Goal: Obtain resource: Obtain resource

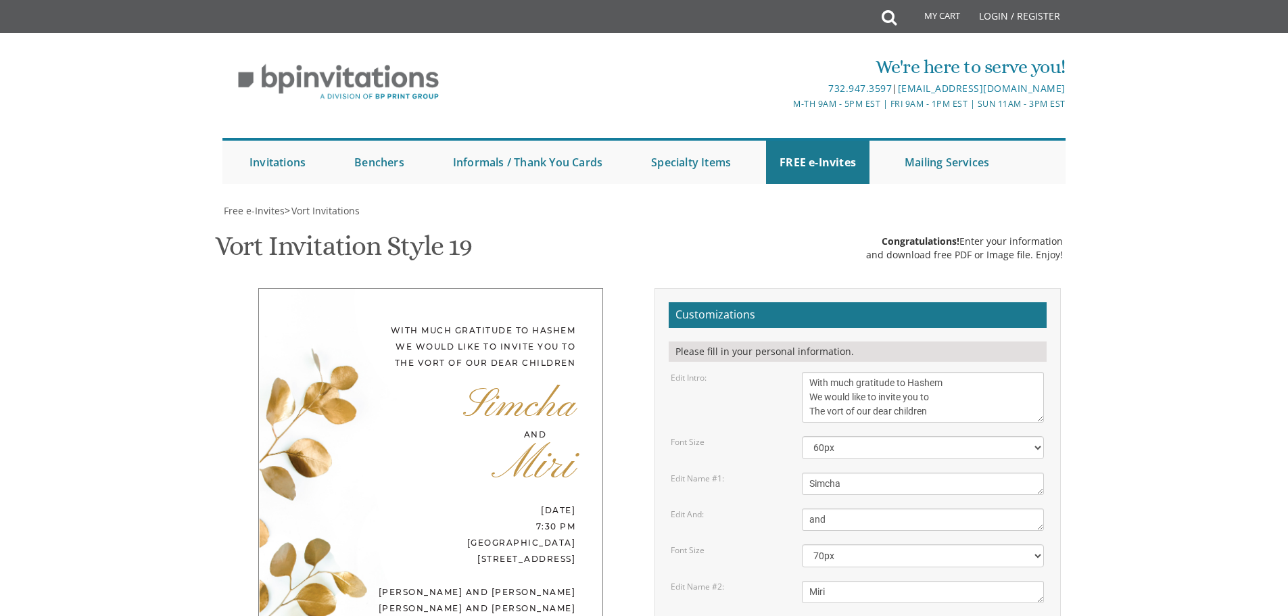
scroll to position [406, 0]
click at [1225, 99] on body "My Cart Total: View Cart Item(s) Submit My Cart Total: View Cart Item(s) Login …" at bounding box center [644, 617] width 1288 height 1234
click at [1157, 143] on body "My Cart Total: View Cart Item(s) Submit My Cart Total: View Cart Item(s) Login …" at bounding box center [644, 617] width 1288 height 1234
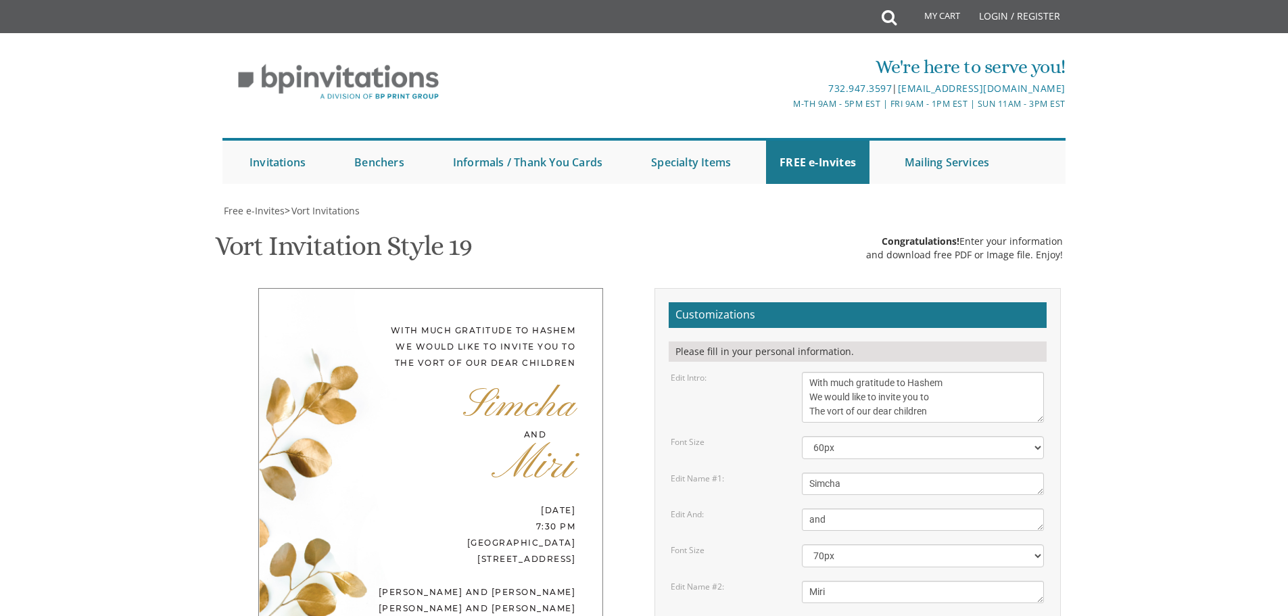
scroll to position [0, 0]
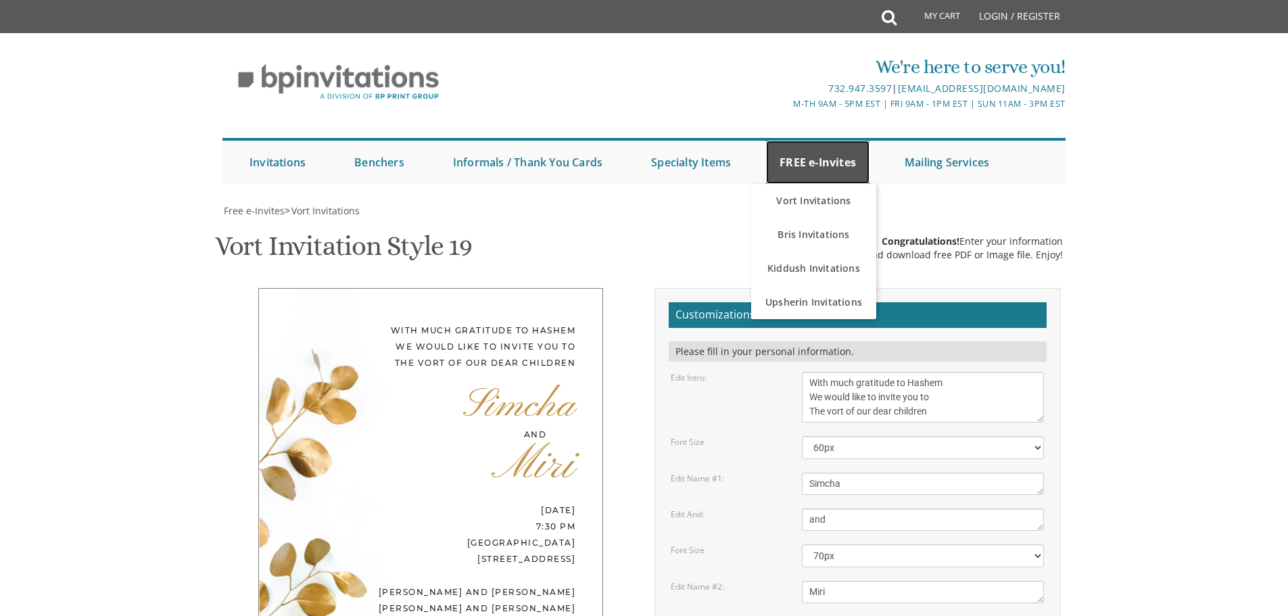
click at [812, 158] on link "FREE e-Invites" at bounding box center [817, 162] width 103 height 43
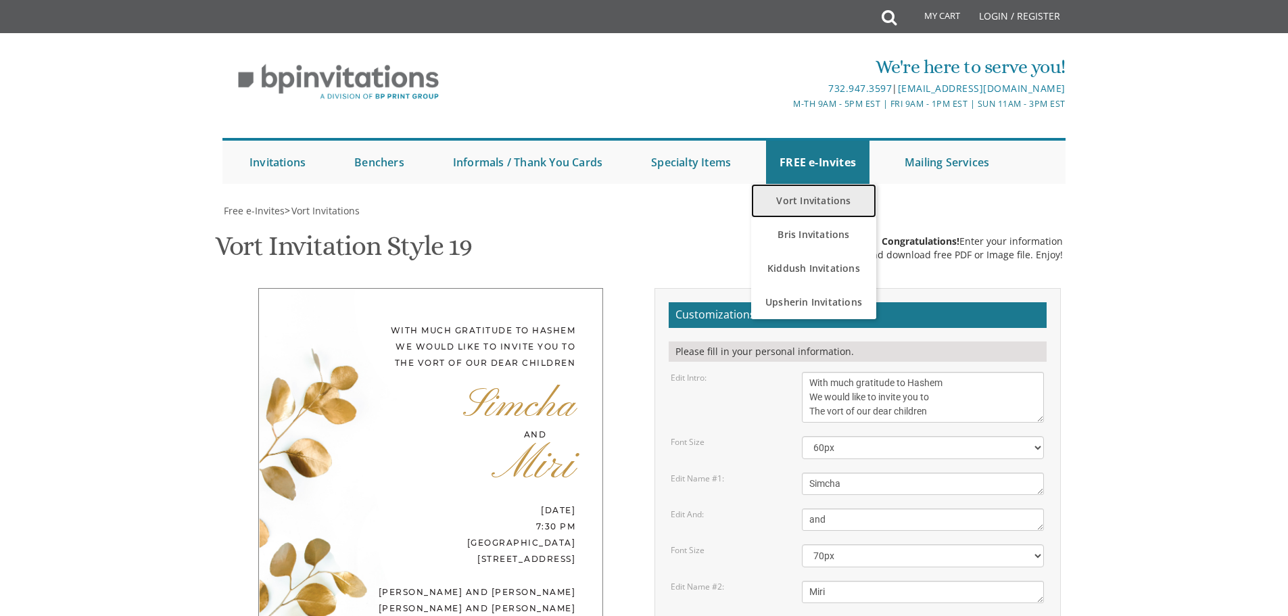
click at [796, 202] on link "Vort Invitations" at bounding box center [813, 201] width 125 height 34
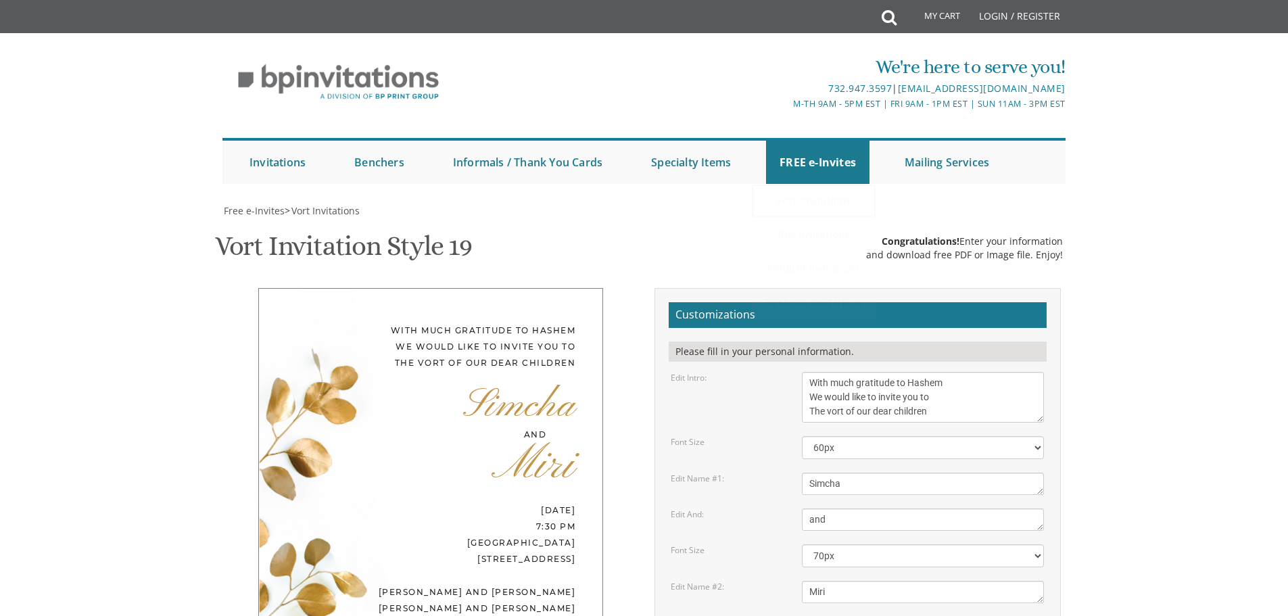
click at [807, 203] on link "Vort Invitations" at bounding box center [813, 201] width 125 height 34
click at [796, 196] on link "Vort Invitations" at bounding box center [813, 201] width 125 height 34
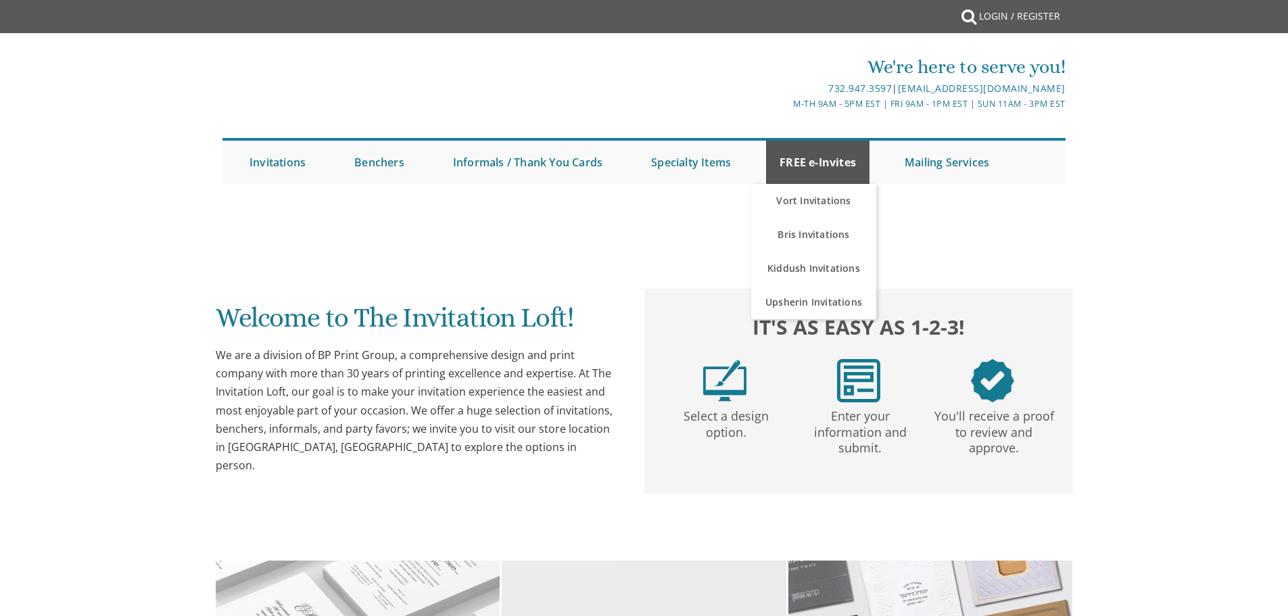
click at [826, 148] on link "FREE e-Invites" at bounding box center [817, 162] width 103 height 43
click at [818, 160] on link "FREE e-Invites" at bounding box center [817, 162] width 103 height 43
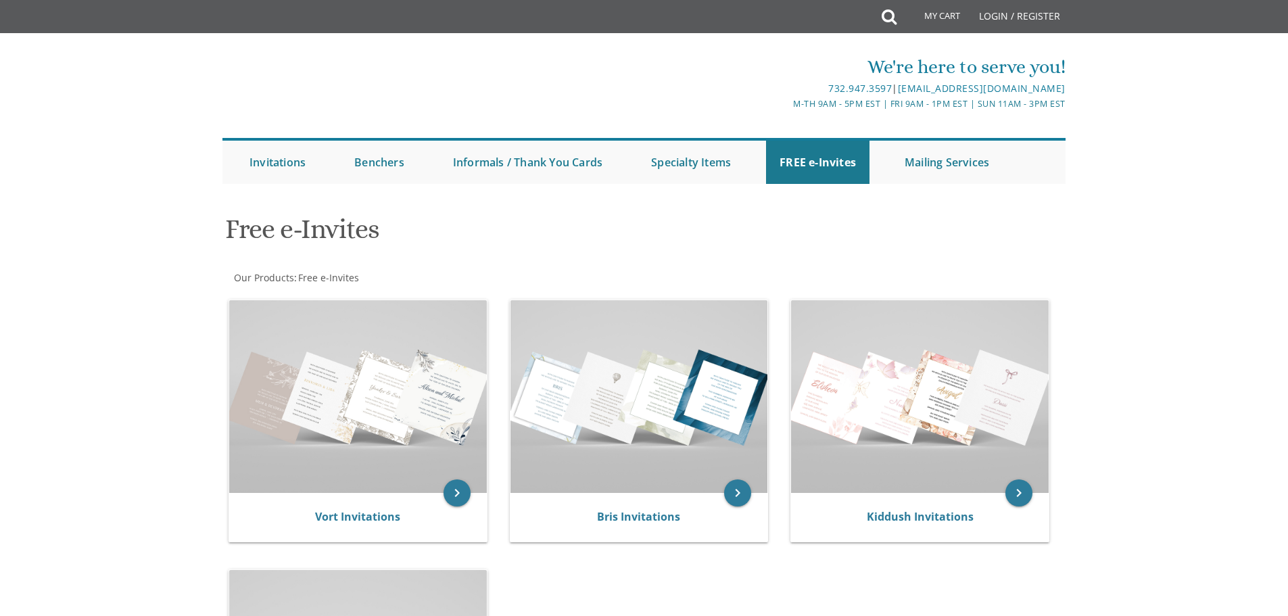
click at [802, 197] on div at bounding box center [644, 198] width 865 height 14
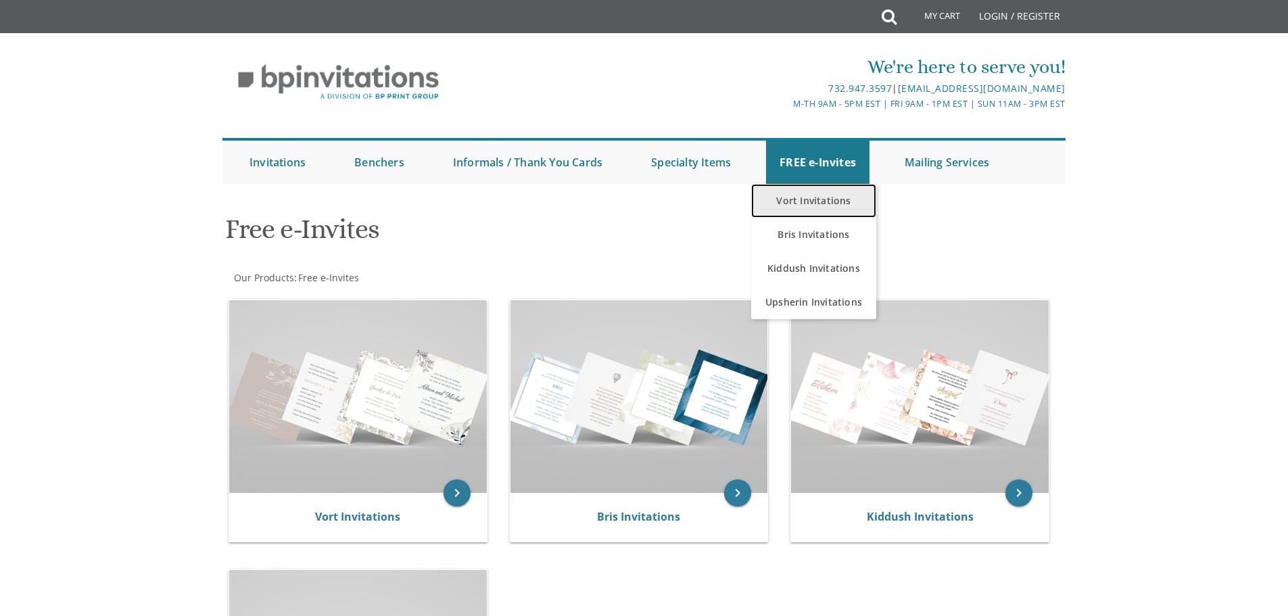
click at [799, 198] on link "Vort Invitations" at bounding box center [813, 201] width 125 height 34
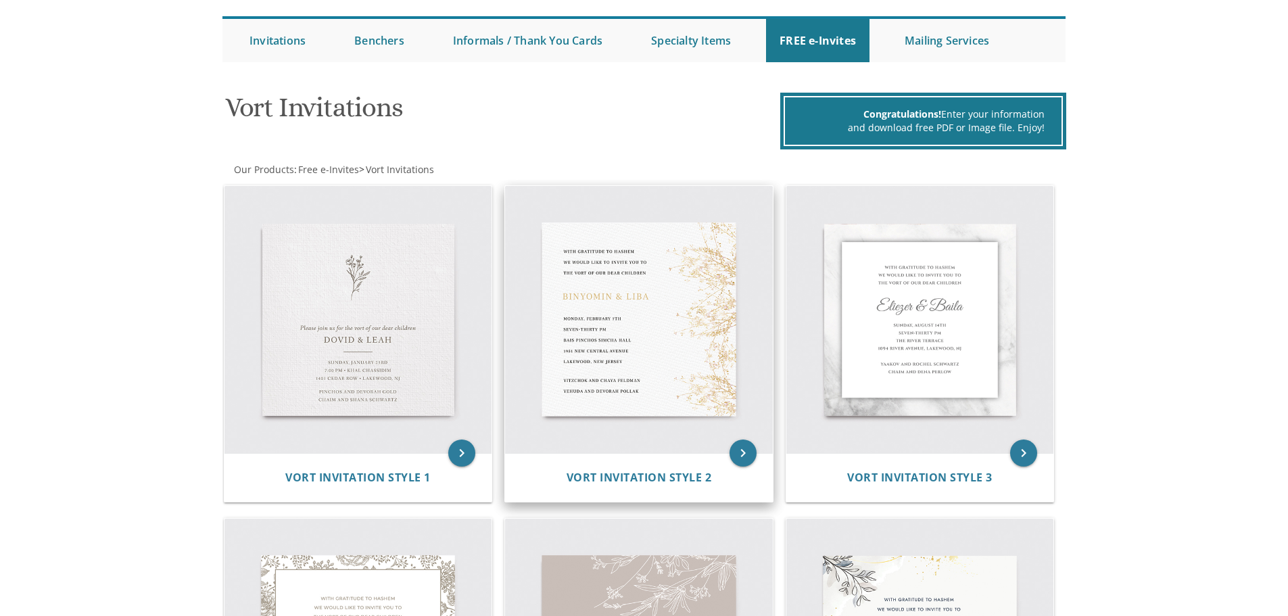
scroll to position [135, 0]
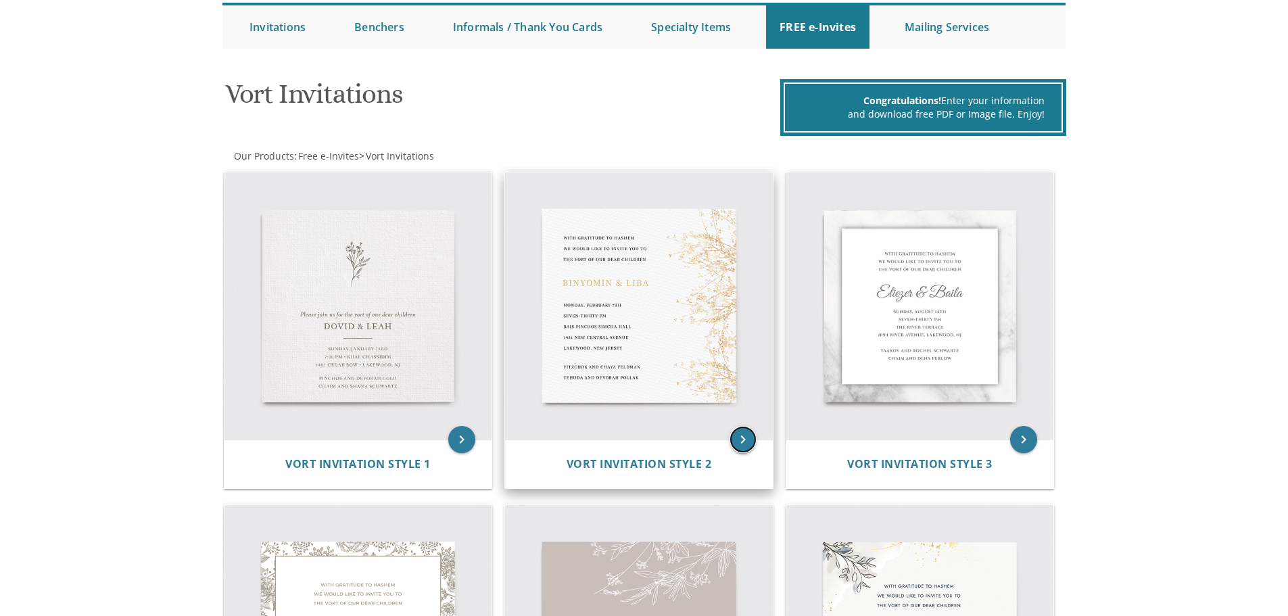
click at [749, 435] on icon "keyboard_arrow_right" at bounding box center [743, 439] width 27 height 27
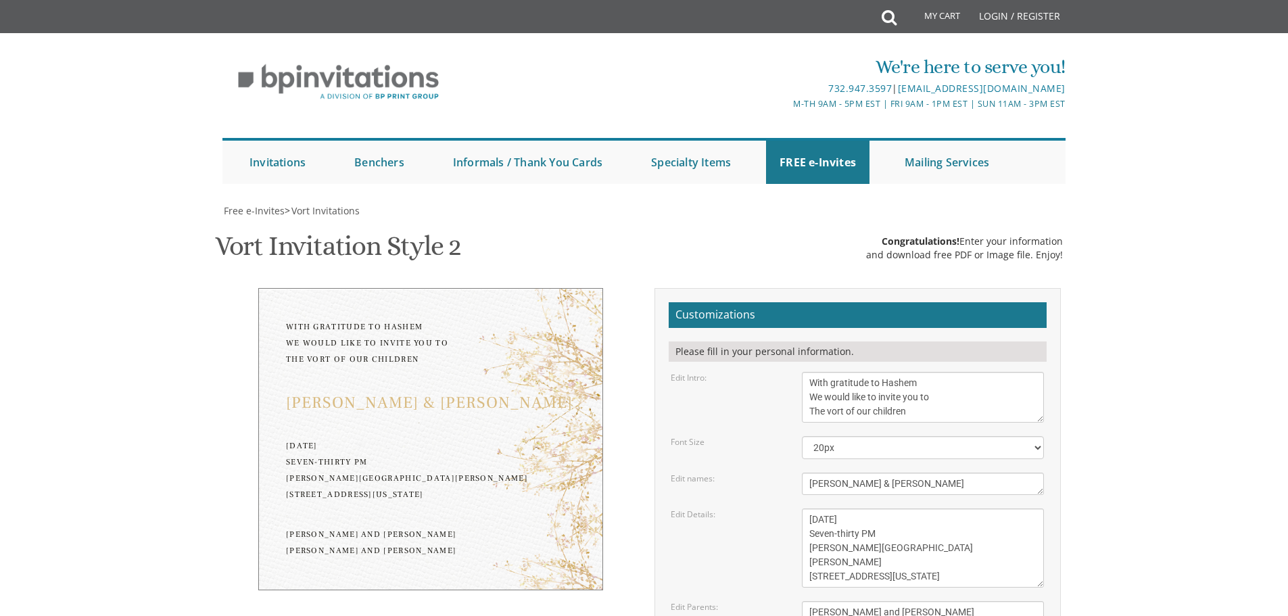
scroll to position [135, 0]
click at [1037, 436] on select "20px 30px 40px 50px" at bounding box center [923, 447] width 242 height 23
select select "40px"
click at [802, 436] on select "20px 30px 40px 50px" at bounding box center [923, 447] width 242 height 23
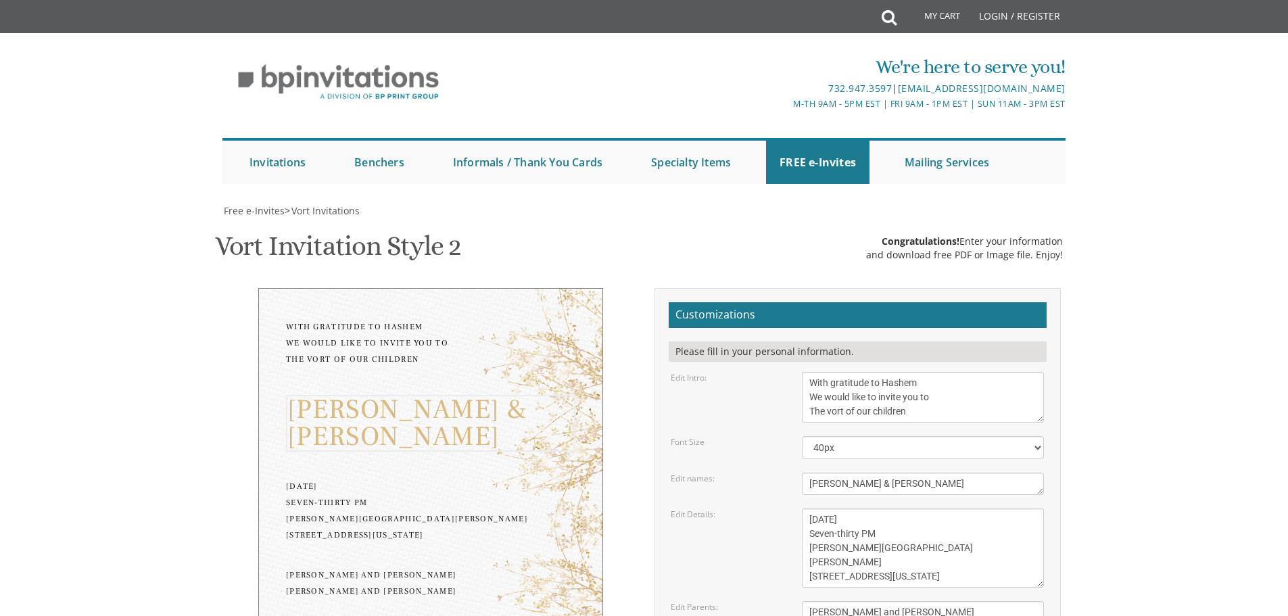
drag, startPoint x: 892, startPoint y: 348, endPoint x: 779, endPoint y: 342, distance: 113.0
click at [779, 473] on div "Edit names: [PERSON_NAME] & [PERSON_NAME]" at bounding box center [857, 484] width 393 height 22
type textarea "Simcha & Miri"
click at [810, 508] on textarea "[DATE] Seven-thirty PM [PERSON_NAME][GEOGRAPHIC_DATA][PERSON_NAME] [STREET_ADDR…" at bounding box center [923, 547] width 242 height 79
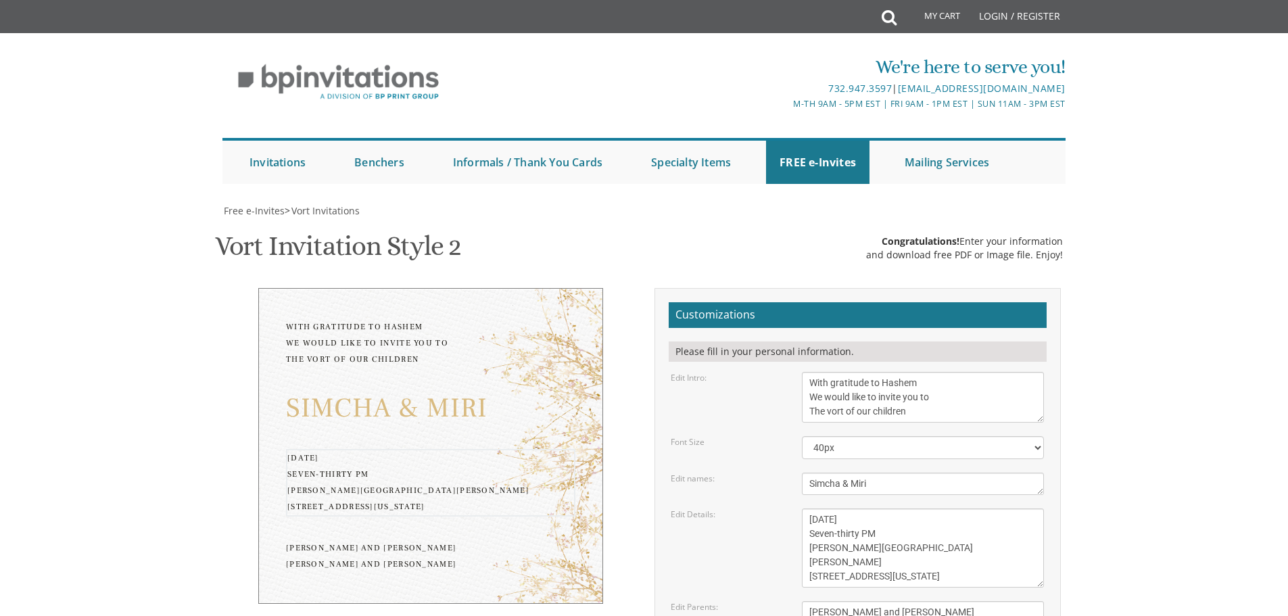
click at [851, 508] on textarea "[DATE] Seven-thirty PM [PERSON_NAME][GEOGRAPHIC_DATA][PERSON_NAME] [STREET_ADDR…" at bounding box center [923, 547] width 242 height 79
click at [807, 508] on textarea "[DATE] Seven-thirty PM [PERSON_NAME][GEOGRAPHIC_DATA][PERSON_NAME] [STREET_ADDR…" at bounding box center [923, 547] width 242 height 79
click at [805, 508] on textarea "[DATE] Seven-thirty PM [PERSON_NAME][GEOGRAPHIC_DATA][PERSON_NAME] [STREET_ADDR…" at bounding box center [923, 547] width 242 height 79
click at [809, 508] on textarea "[DATE] Seven-thirty PM [PERSON_NAME][GEOGRAPHIC_DATA][PERSON_NAME] [STREET_ADDR…" at bounding box center [923, 547] width 242 height 79
type textarea "[DATE] Seven-thirty PM [GEOGRAPHIC_DATA][PERSON_NAME] [STREET_ADDRESS][US_STATE]"
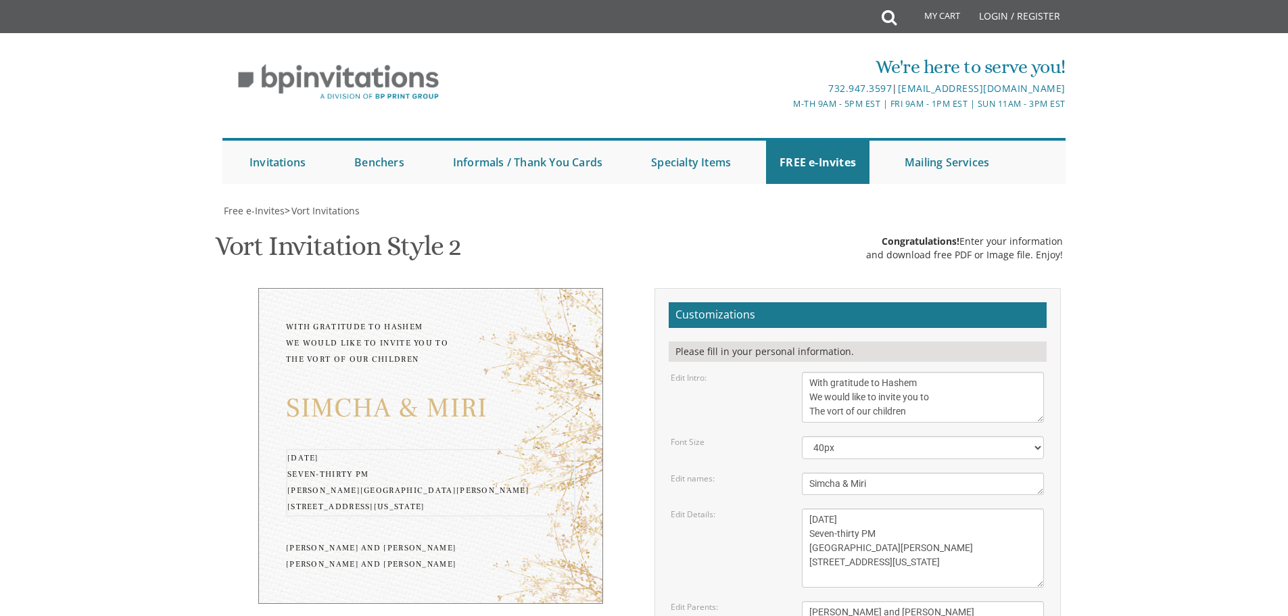
click at [809, 601] on textarea "[PERSON_NAME] and [PERSON_NAME] [PERSON_NAME] and [PERSON_NAME]" at bounding box center [923, 619] width 242 height 37
type textarea "k"
type textarea "[PERSON_NAME] & [PERSON_NAME] [PERSON_NAME] & [PERSON_NAME]"
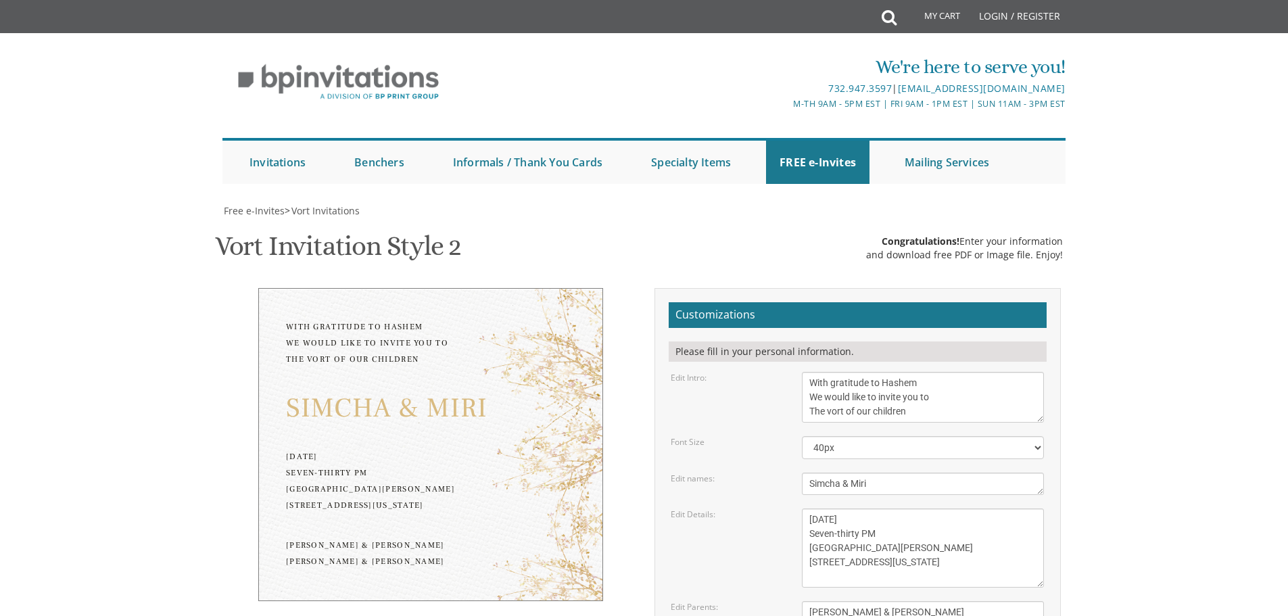
type input "[EMAIL_ADDRESS][DOMAIN_NAME]"
